Goal: Task Accomplishment & Management: Complete application form

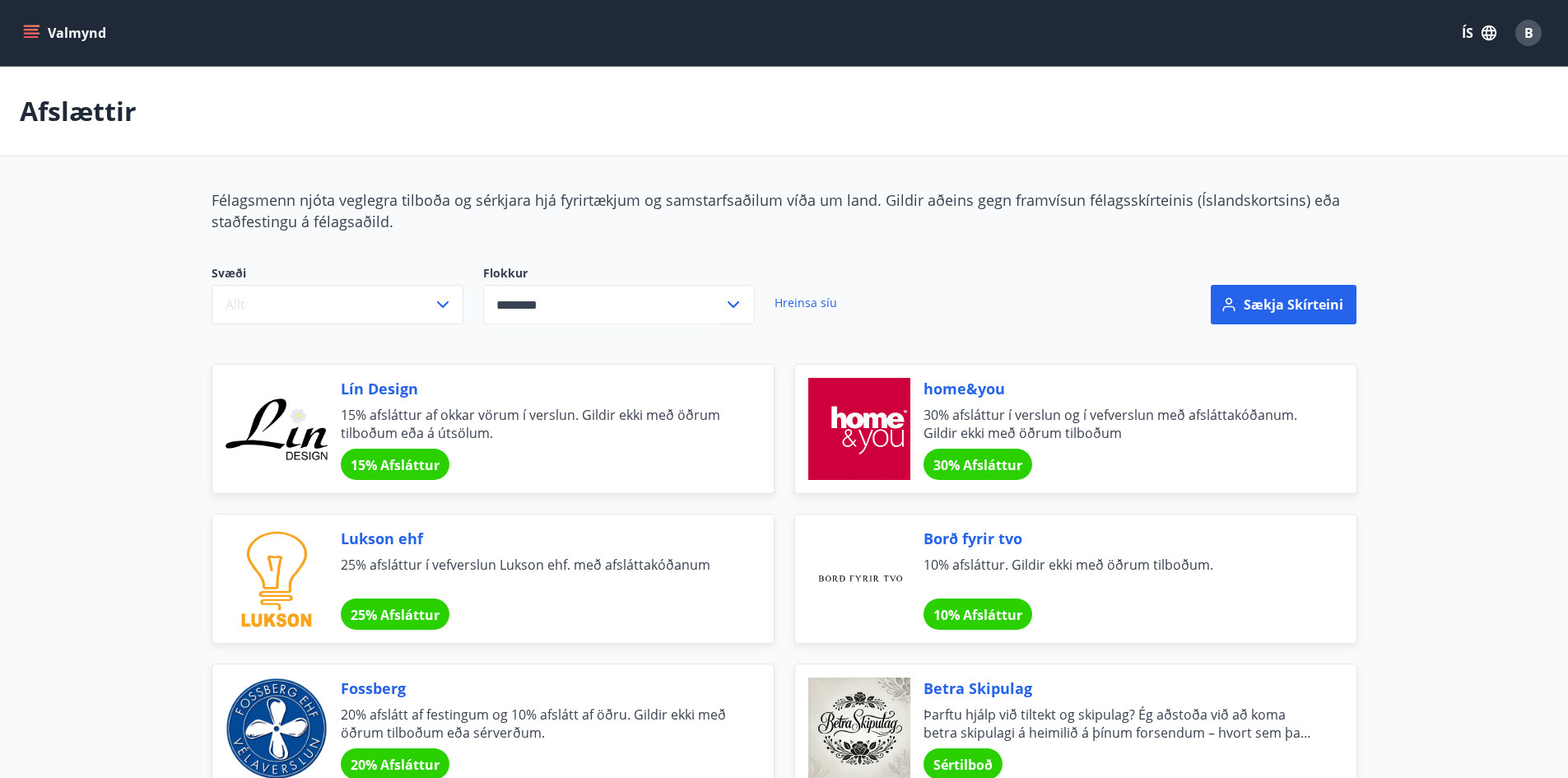
click at [67, 25] on button "Valmynd" at bounding box center [66, 32] width 93 height 29
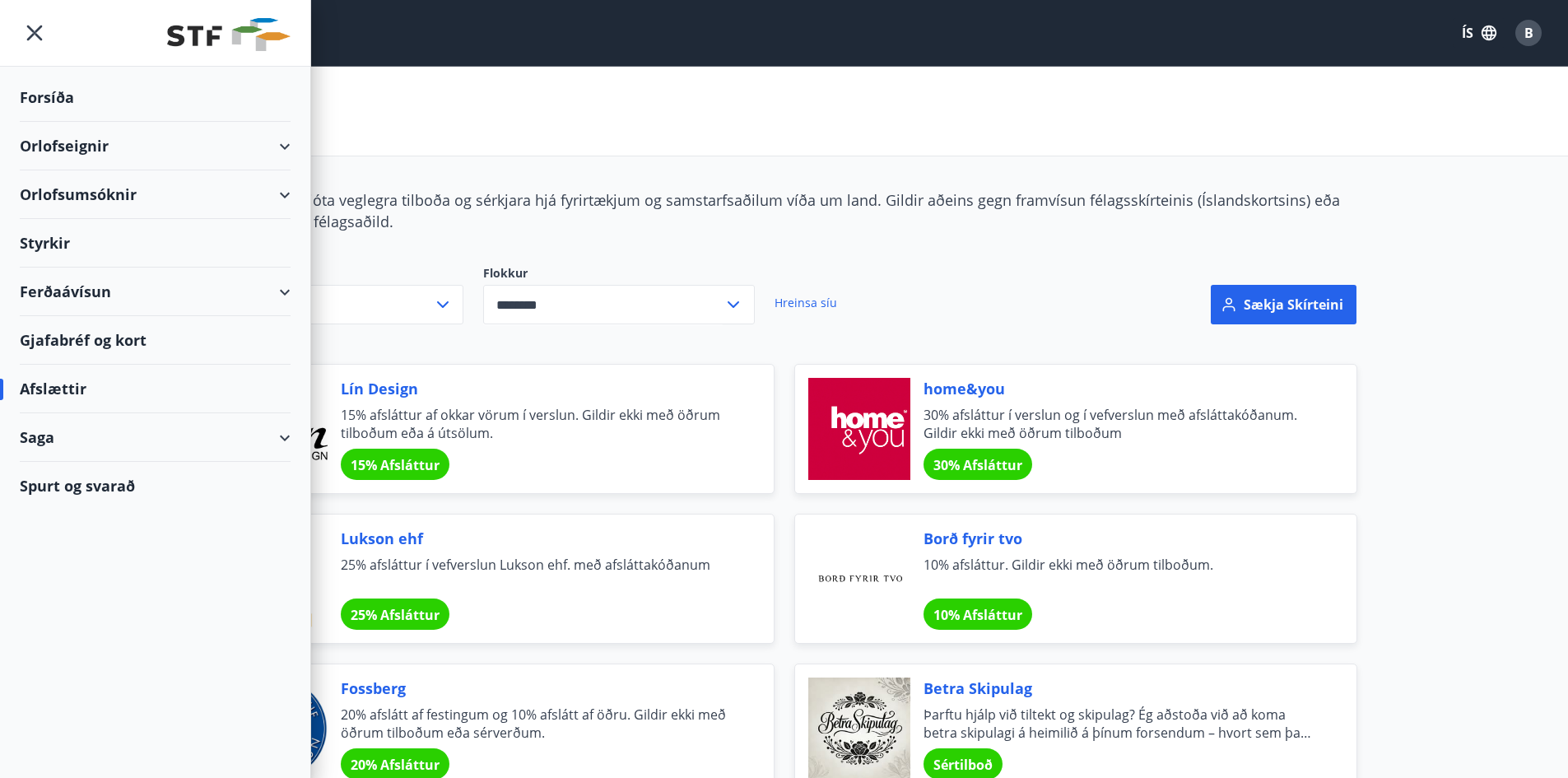
click at [245, 142] on div "Orlofseignir" at bounding box center [155, 145] width 271 height 48
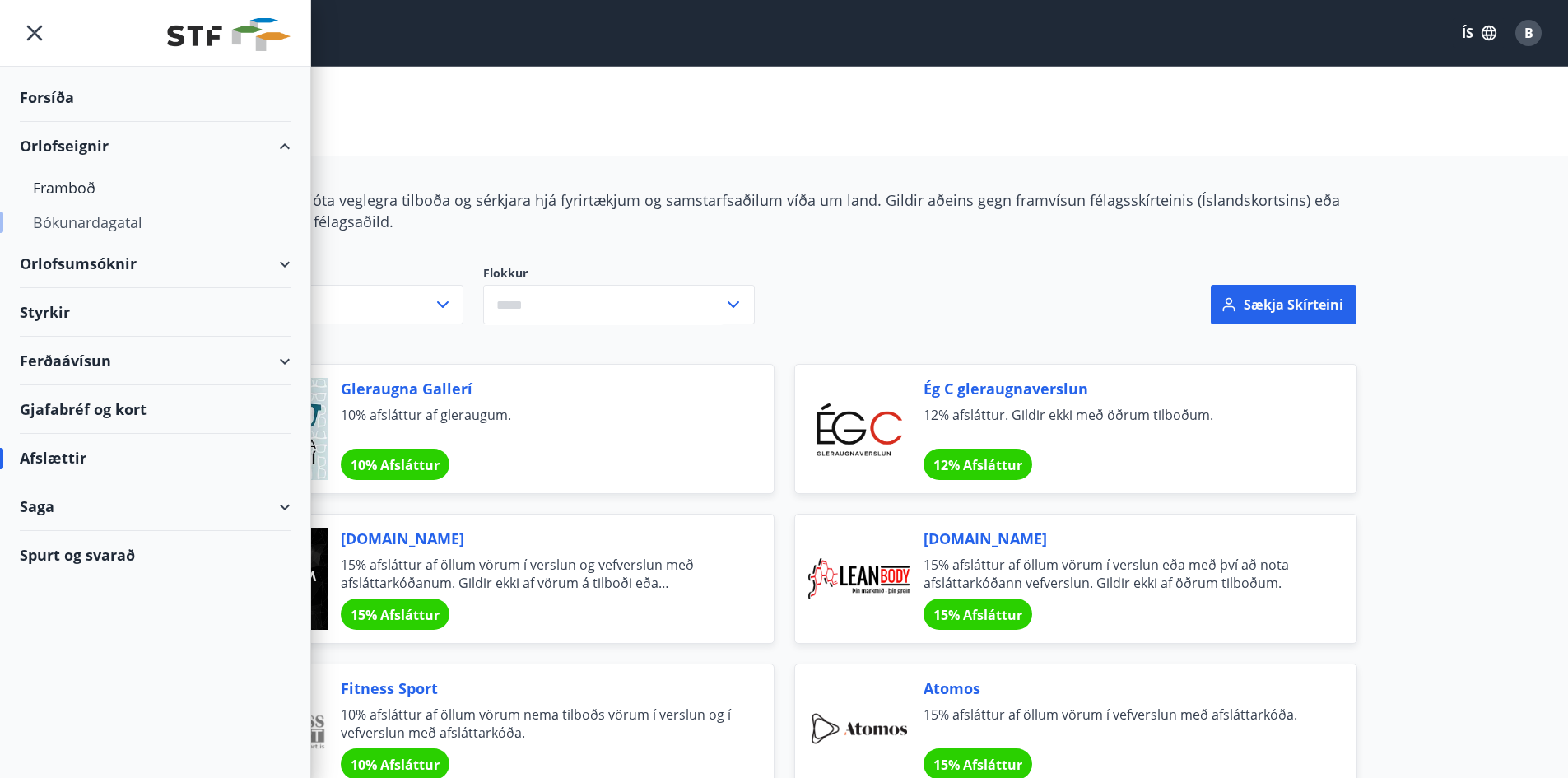
click at [107, 228] on div "Bókunardagatal" at bounding box center [155, 222] width 244 height 34
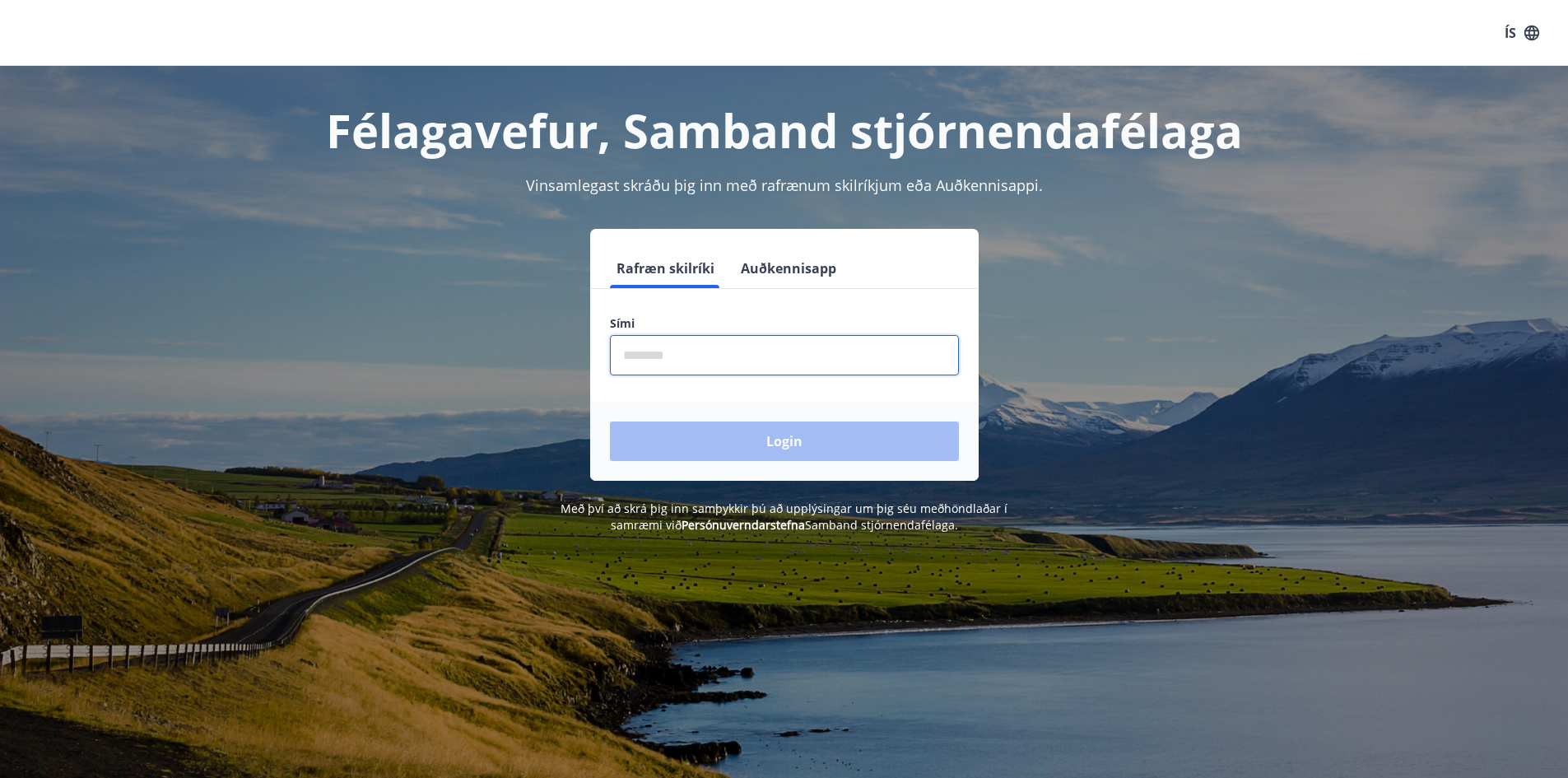
click at [727, 365] on input "phone" at bounding box center [785, 354] width 349 height 40
type input "********"
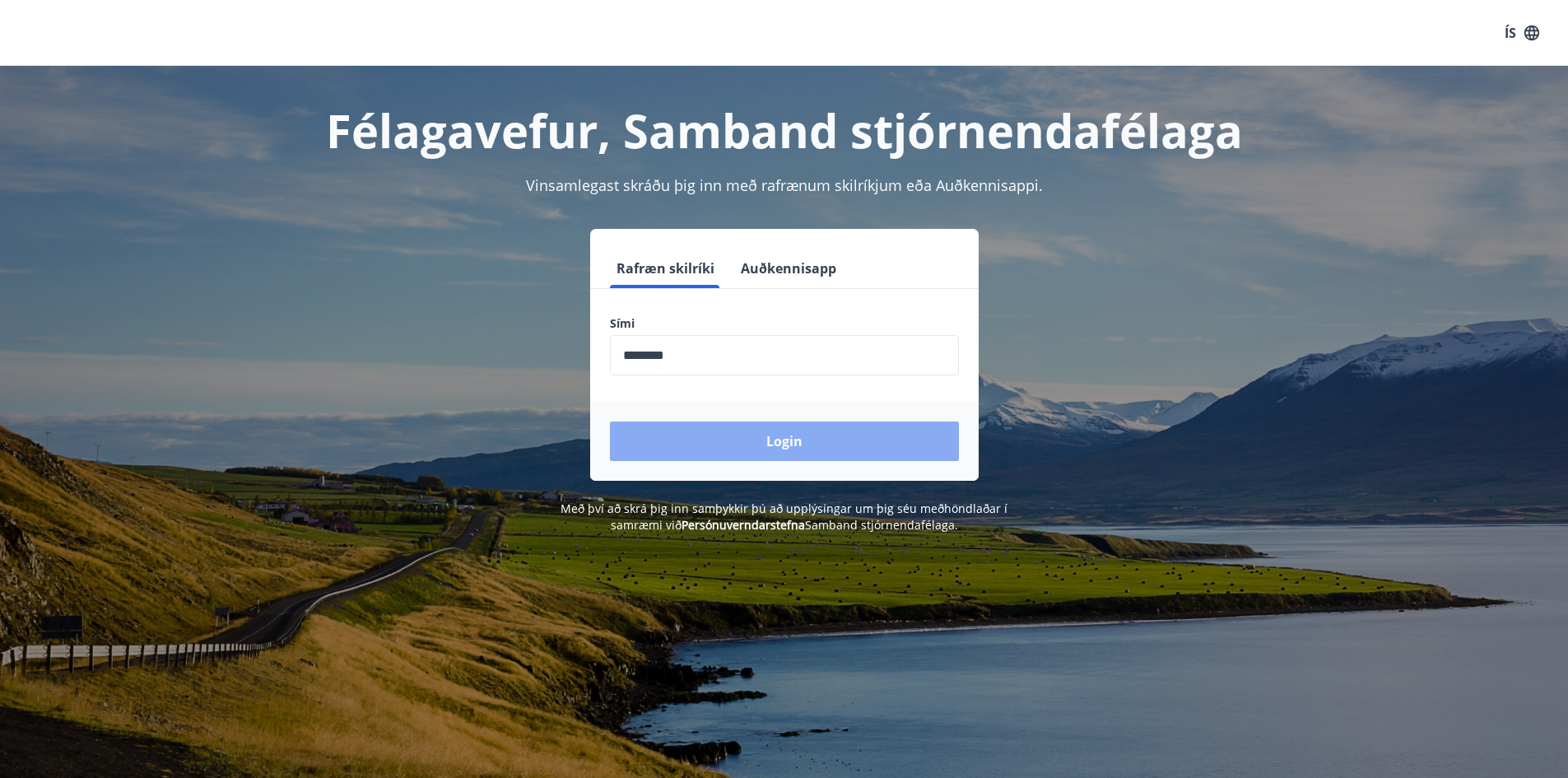
click at [748, 449] on button "Login" at bounding box center [785, 441] width 349 height 39
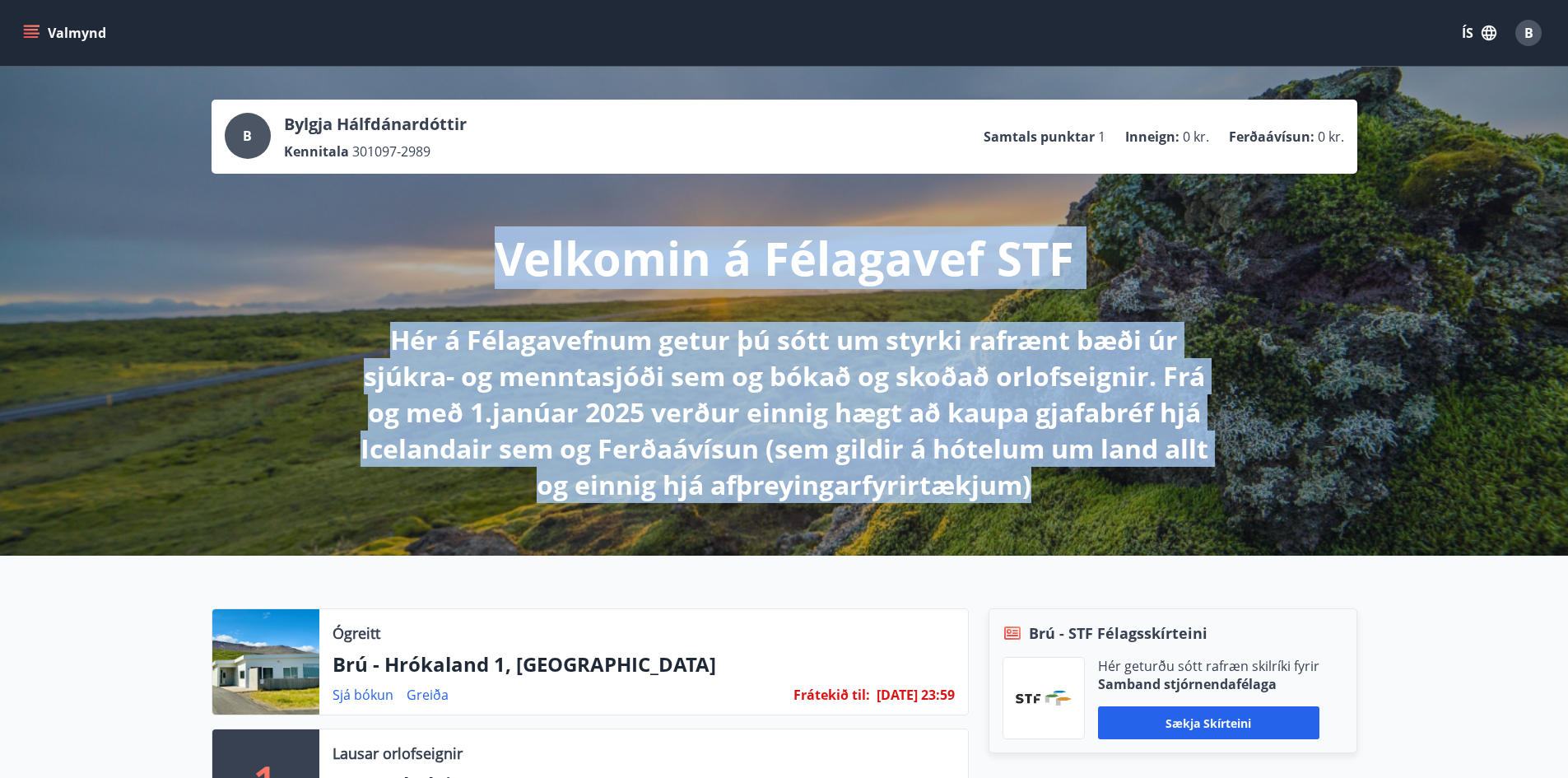
drag, startPoint x: 1050, startPoint y: 493, endPoint x: 486, endPoint y: 231, distance: 621.9
click at [486, 231] on div "Velkomin á Félagavef STF Hér á Félagavefnum getur þú sótt um styrki rafrænt bæð…" at bounding box center [784, 338] width 921 height 330
click at [390, 339] on p "Hér á Félagavefnum getur þú sótt um styrki rafrænt bæði úr sjúkra- og menntasjó…" at bounding box center [784, 412] width 869 height 182
drag, startPoint x: 1060, startPoint y: 493, endPoint x: 451, endPoint y: 233, distance: 662.2
click at [451, 233] on div "Velkomin á Félagavef STF Hér á Félagavefnum getur þú sótt um styrki rafrænt bæð…" at bounding box center [784, 338] width 921 height 330
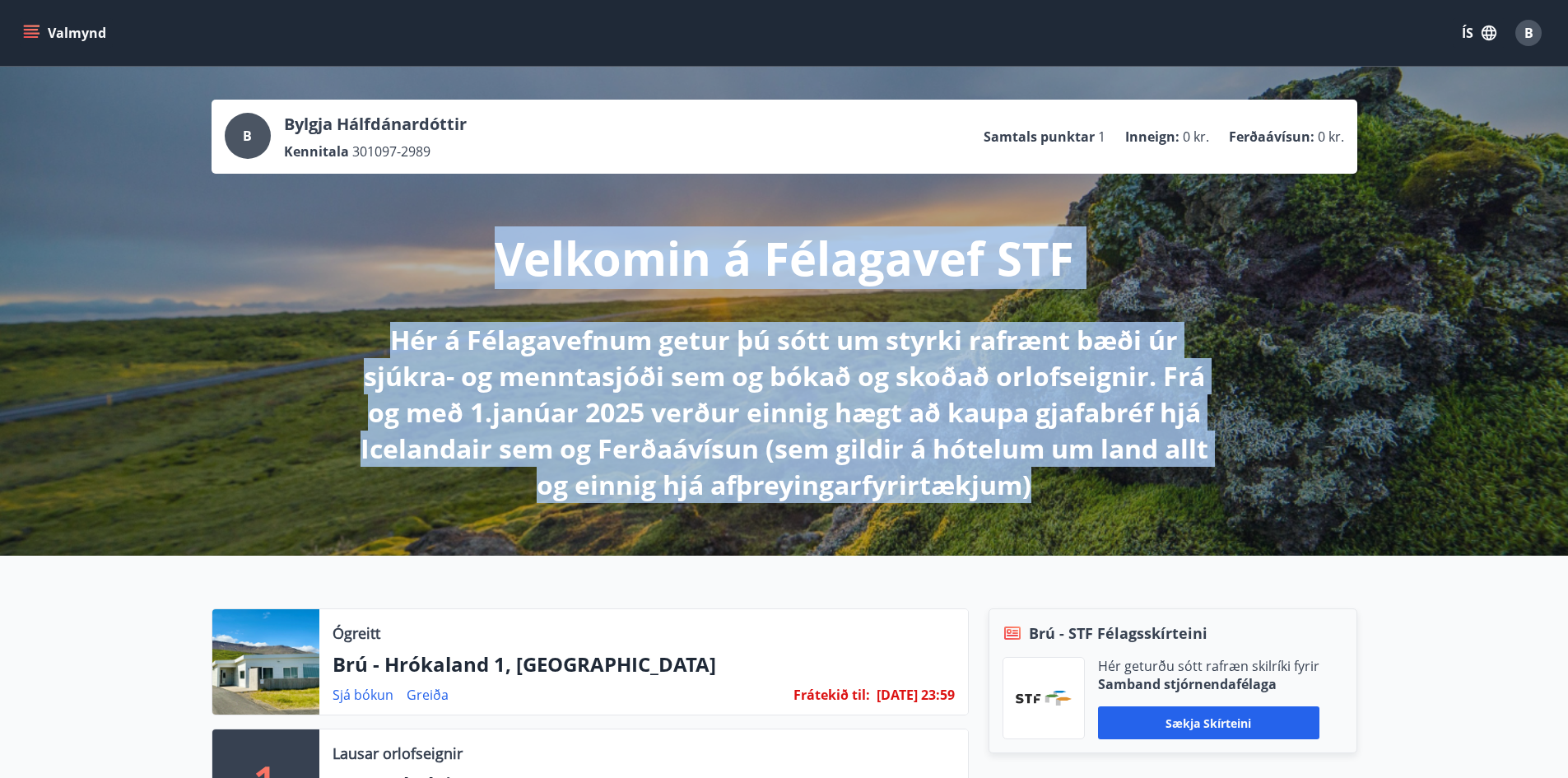
click at [1069, 463] on p "Hér á Félagavefnum getur þú sótt um styrki rafrænt bæði úr sjúkra- og menntasjó…" at bounding box center [784, 412] width 869 height 182
drag, startPoint x: 1042, startPoint y: 486, endPoint x: 468, endPoint y: 274, distance: 611.9
click at [468, 274] on div "Velkomin á Félagavef STF Hér á Félagavefnum getur þú sótt um styrki rafrænt bæð…" at bounding box center [784, 338] width 921 height 330
click at [705, 482] on p "Hér á Félagavefnum getur þú sótt um styrki rafrænt bæði úr sjúkra- og menntasjó…" at bounding box center [784, 412] width 869 height 182
